Goal: Communication & Community: Ask a question

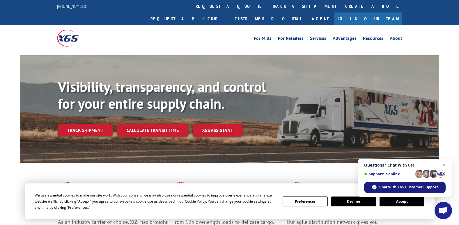
click at [413, 184] on div "Chat with XGS Customer Support" at bounding box center [405, 187] width 82 height 11
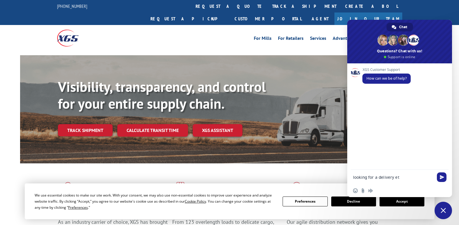
type textarea "looking for a delivery eta"
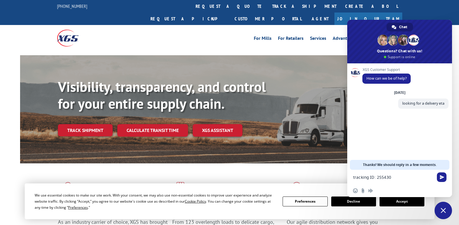
type textarea "tracking ID: 2554301"
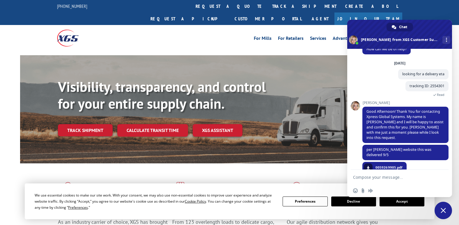
scroll to position [26, 0]
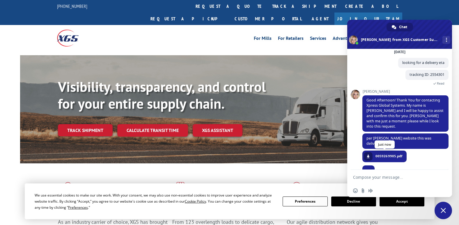
click at [367, 155] on span at bounding box center [368, 156] width 3 height 3
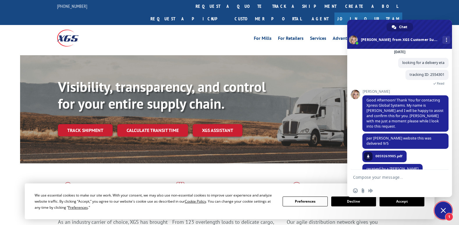
scroll to position [27, 0]
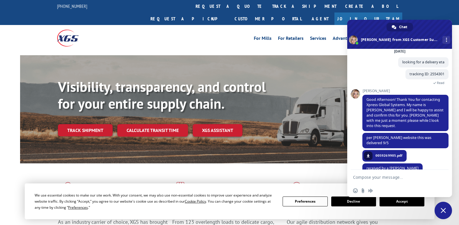
click at [407, 170] on form at bounding box center [393, 178] width 80 height 16
click at [409, 177] on textarea "Compose your message..." at bounding box center [393, 177] width 80 height 5
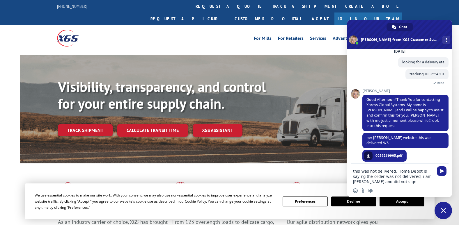
type textarea "this was not delivered, Home Depot is saying the order was not delivered, i am …"
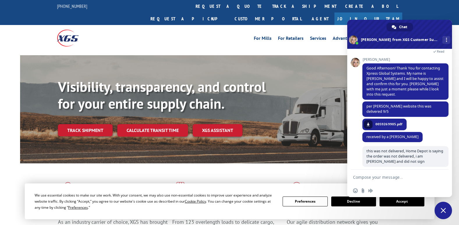
scroll to position [52, 0]
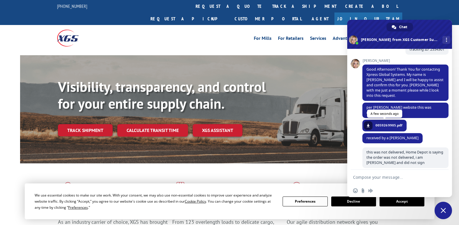
click at [392, 123] on span "0059269905.pdf" at bounding box center [389, 125] width 27 height 5
click at [376, 170] on form at bounding box center [393, 178] width 80 height 16
click at [376, 175] on form at bounding box center [393, 178] width 80 height 16
click at [374, 177] on textarea "Compose your message..." at bounding box center [393, 177] width 80 height 5
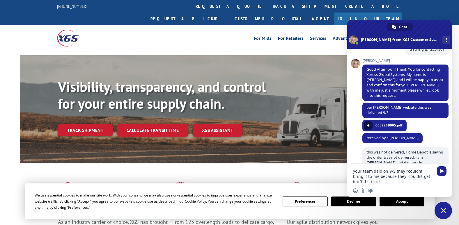
type textarea "your team said on 9/5 they "couldnt bring it to me because they 'couldnt get it…"
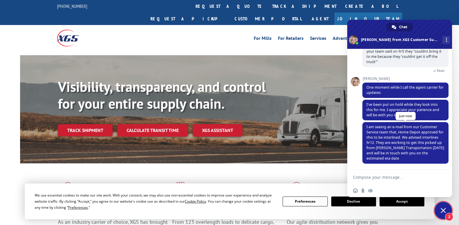
scroll to position [165, 0]
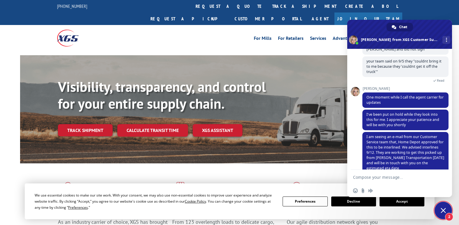
click at [418, 180] on textarea "Compose your message..." at bounding box center [393, 177] width 80 height 5
